Goal: Obtain resource: Obtain resource

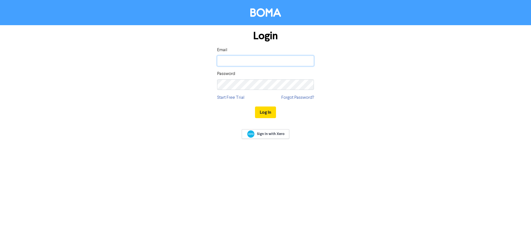
click at [273, 62] on input "email" at bounding box center [265, 61] width 97 height 10
type input "[EMAIL_ADDRESS][DOMAIN_NAME]"
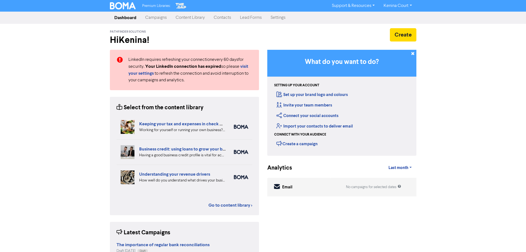
click at [180, 17] on link "Content Library" at bounding box center [190, 17] width 38 height 11
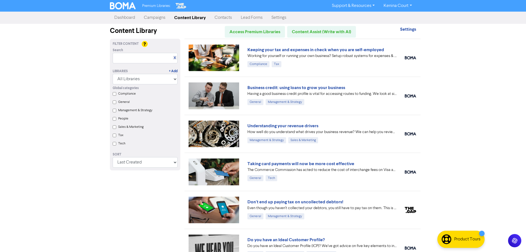
click at [222, 50] on img at bounding box center [214, 57] width 51 height 27
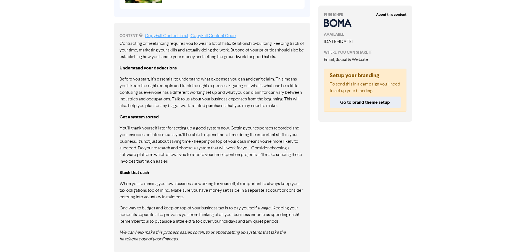
scroll to position [273, 0]
click at [176, 36] on link "Copy Full Content Text" at bounding box center [166, 35] width 43 height 4
click at [168, 35] on link "Copy Full Content Text" at bounding box center [166, 35] width 43 height 4
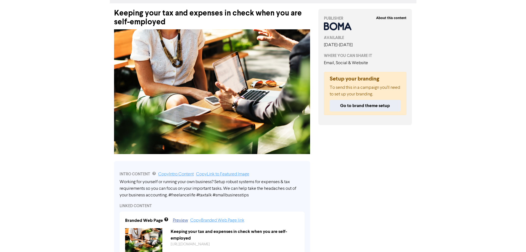
scroll to position [0, 0]
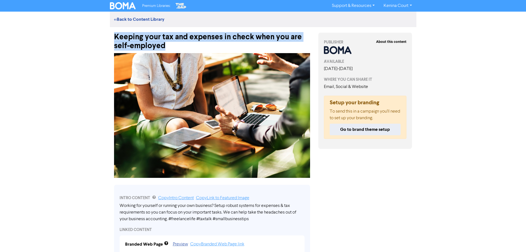
drag, startPoint x: 114, startPoint y: 35, endPoint x: 167, endPoint y: 47, distance: 54.4
click at [167, 47] on div "Keeping your tax and expenses in check when you are self-employed" at bounding box center [212, 38] width 196 height 23
copy div "Keeping your tax and expenses in check when you are self-employed"
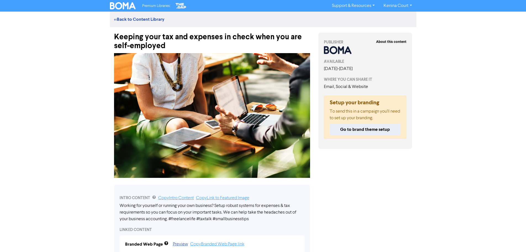
click at [168, 225] on div "INTRO CONTENT Copy Intro Content Copy Link to Featured Image Working for yourse…" at bounding box center [212, 237] width 196 height 105
drag, startPoint x: 168, startPoint y: 219, endPoint x: 125, endPoint y: 209, distance: 43.9
click at [125, 209] on div "Working for yourself or running your own business? Setup robust systems for exp…" at bounding box center [212, 212] width 185 height 20
click at [170, 197] on link "Copy Intro Content" at bounding box center [176, 198] width 36 height 4
